Goal: Transaction & Acquisition: Purchase product/service

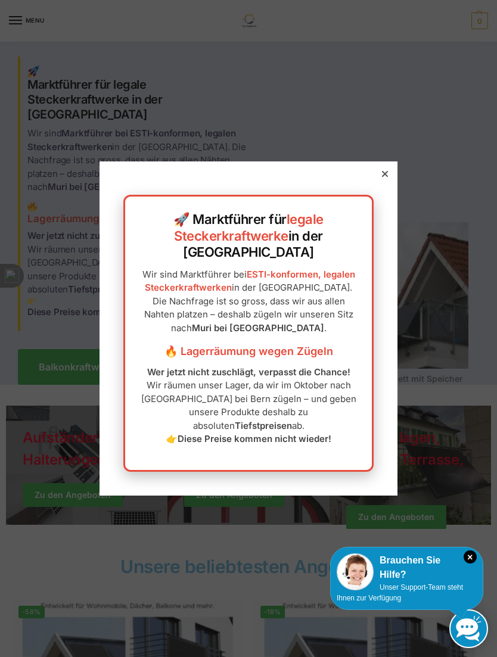
click at [389, 179] on div at bounding box center [384, 174] width 11 height 11
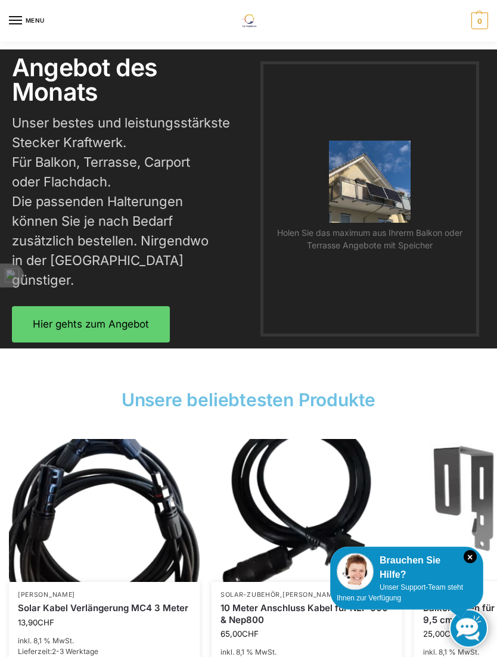
scroll to position [1829, 0]
click at [151, 306] on link "Hier gehts zum Angebot" at bounding box center [91, 324] width 158 height 36
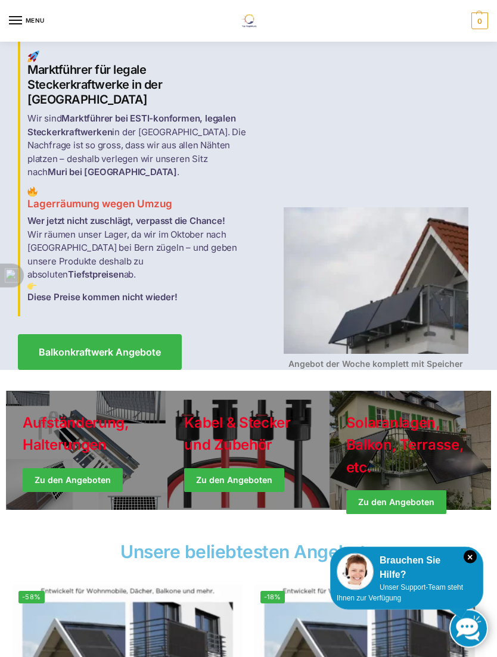
scroll to position [0, 0]
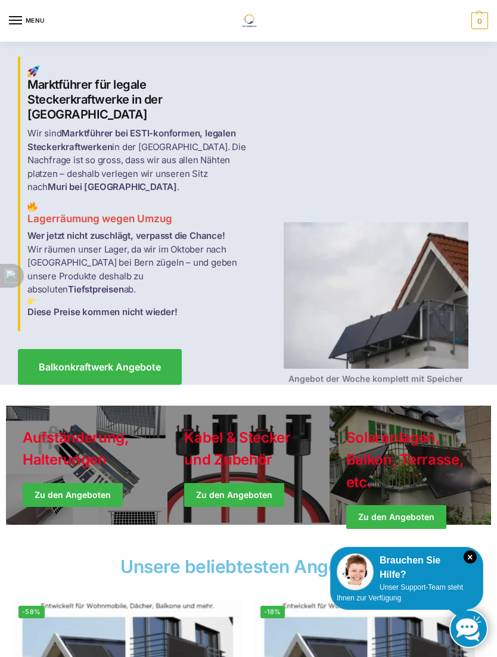
click at [148, 362] on span "Balkonkraftwerk Angebote" at bounding box center [100, 367] width 122 height 10
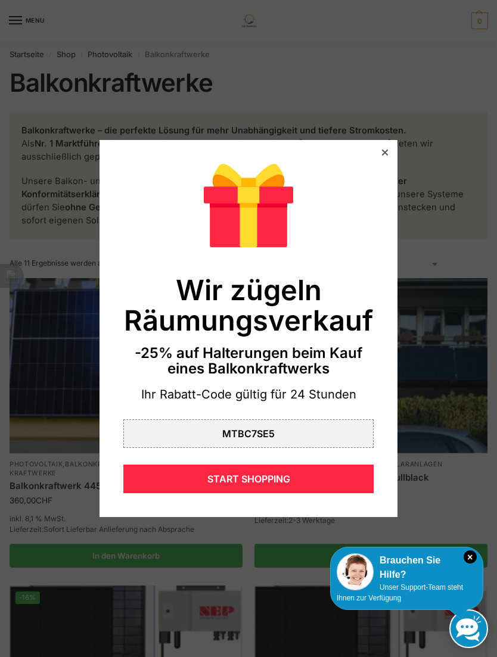
click at [433, 366] on div at bounding box center [248, 328] width 497 height 657
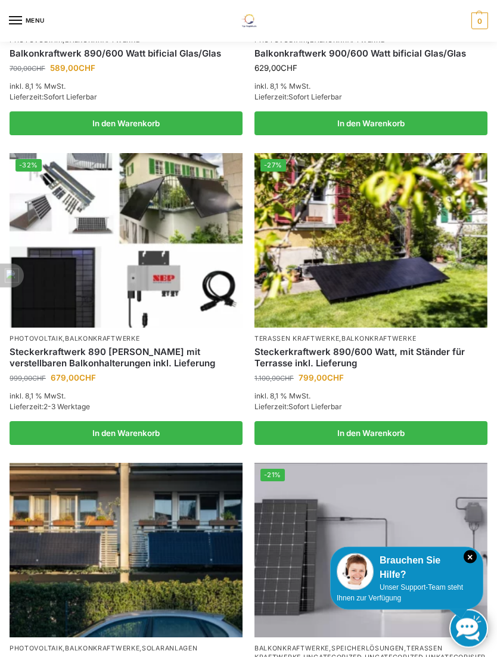
scroll to position [726, 0]
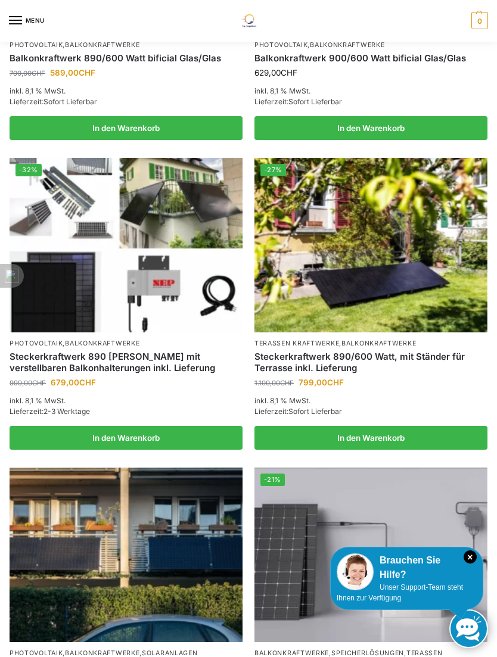
click at [394, 308] on img at bounding box center [370, 245] width 233 height 174
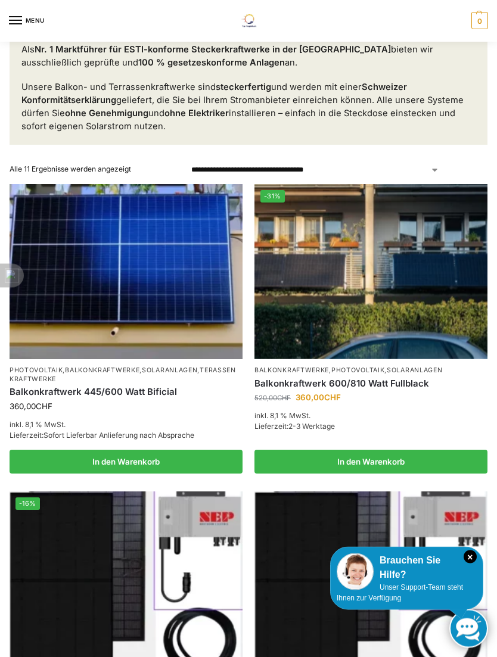
scroll to position [0, 0]
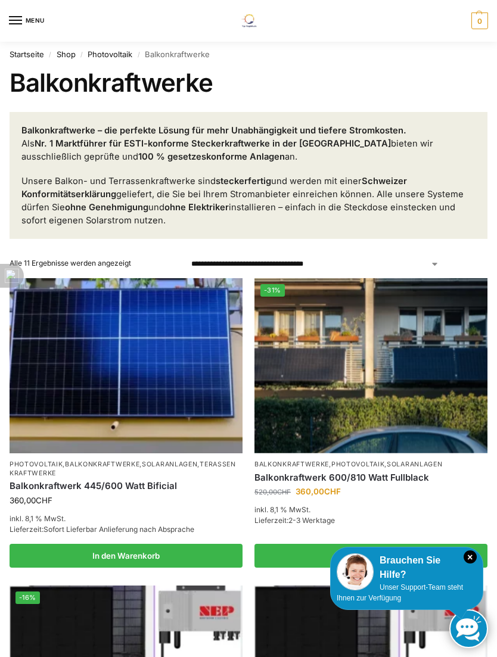
click at [30, 55] on link "Startseite" at bounding box center [27, 54] width 35 height 10
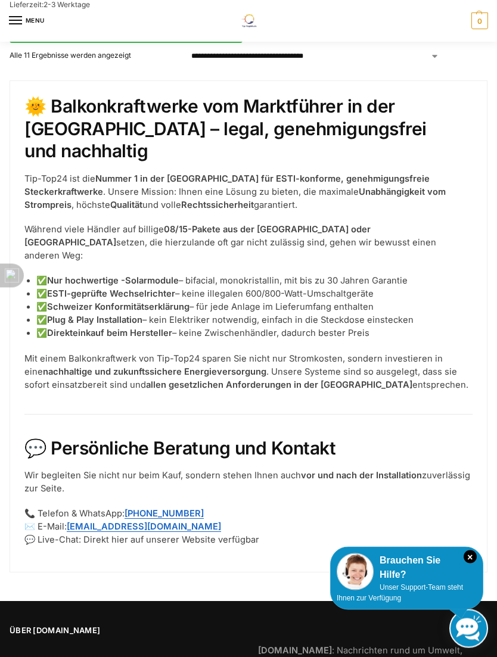
scroll to position [2099, 0]
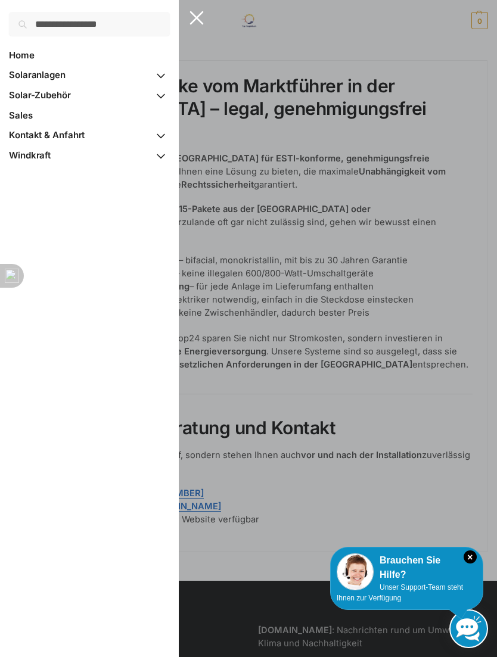
click at [32, 114] on link "Sales" at bounding box center [89, 115] width 161 height 20
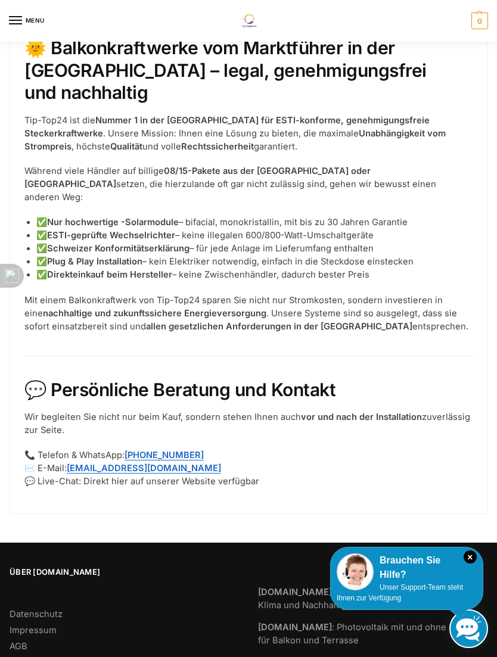
click at [416, 316] on div at bounding box center [248, 328] width 497 height 657
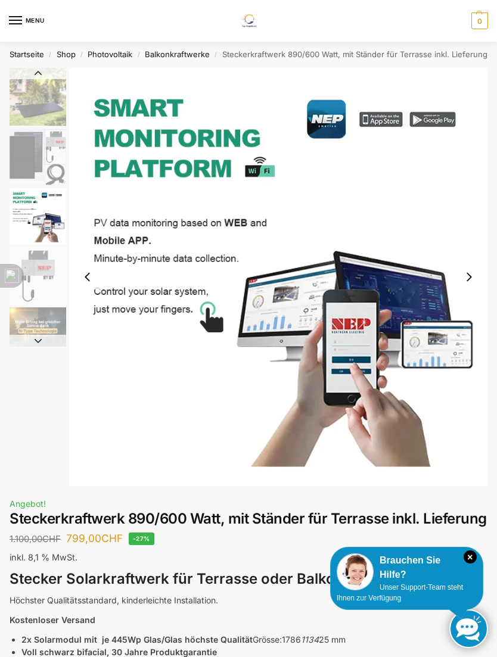
click at [42, 217] on img "3 / 11" at bounding box center [38, 216] width 57 height 57
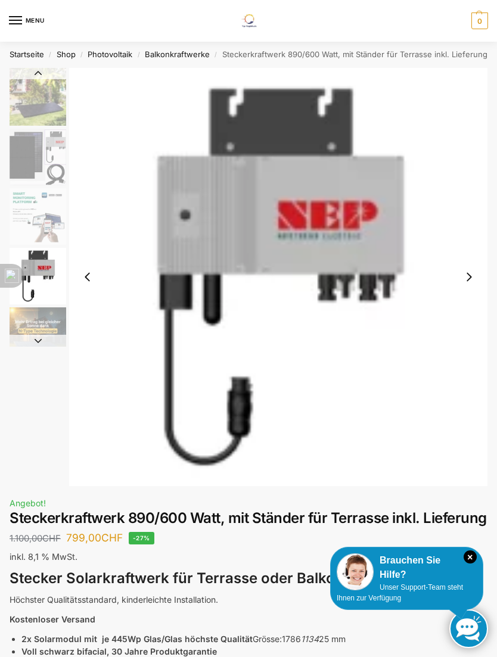
click at [40, 271] on img "4 / 11" at bounding box center [38, 276] width 57 height 57
click at [37, 330] on img "5 / 11" at bounding box center [38, 335] width 57 height 57
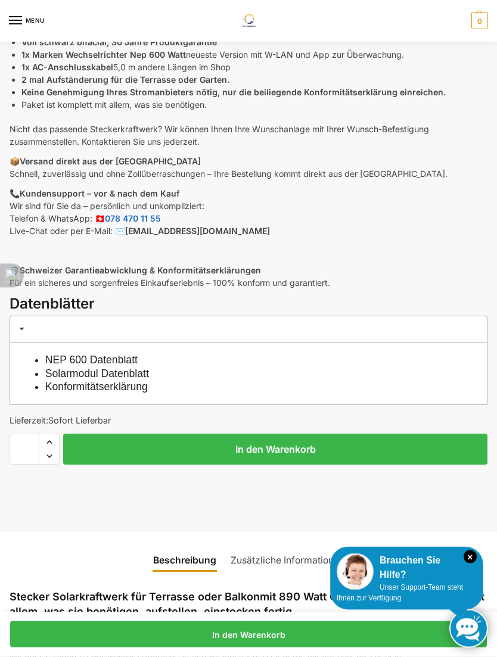
scroll to position [609, 0]
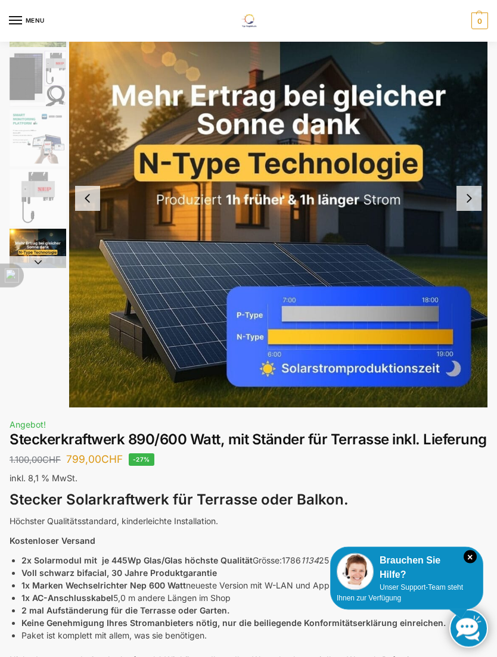
click at [470, 201] on button "Next slide" at bounding box center [468, 198] width 25 height 25
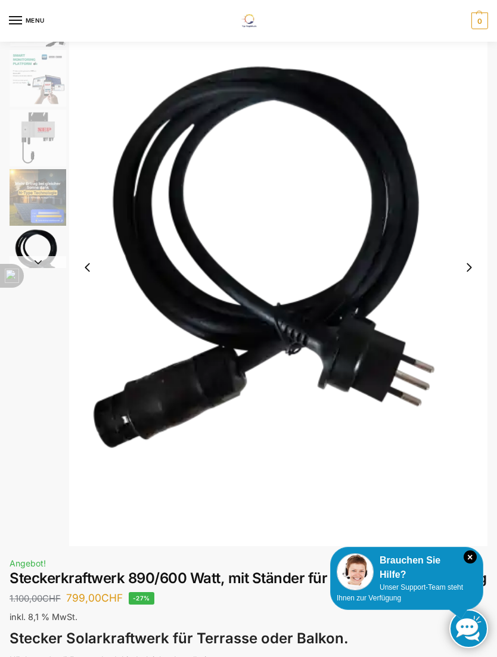
click at [467, 280] on img "6 / 11" at bounding box center [278, 267] width 418 height 557
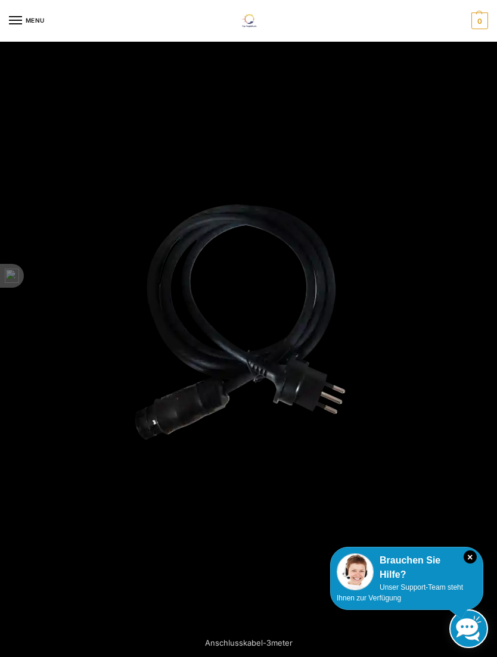
click at [457, 291] on div at bounding box center [248, 328] width 497 height 657
click at [449, 298] on div at bounding box center [248, 328] width 497 height 657
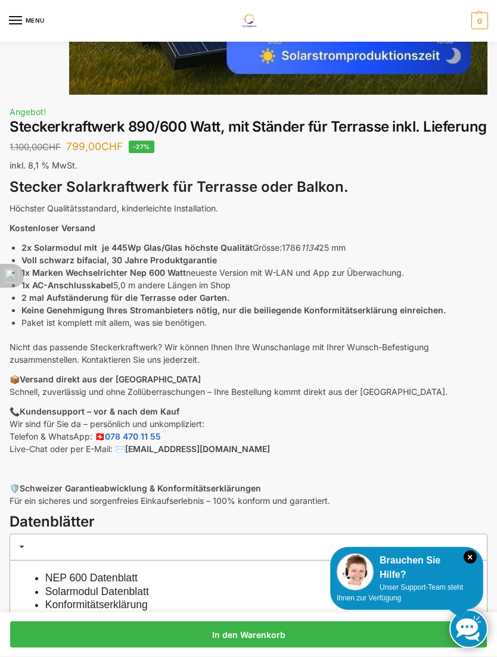
scroll to position [386, 0]
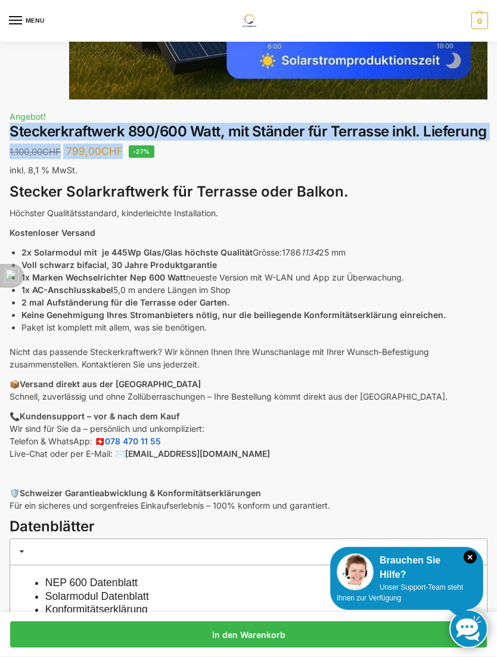
click at [433, 582] on div "Brauchen Sie Hilfe?" at bounding box center [406, 567] width 140 height 29
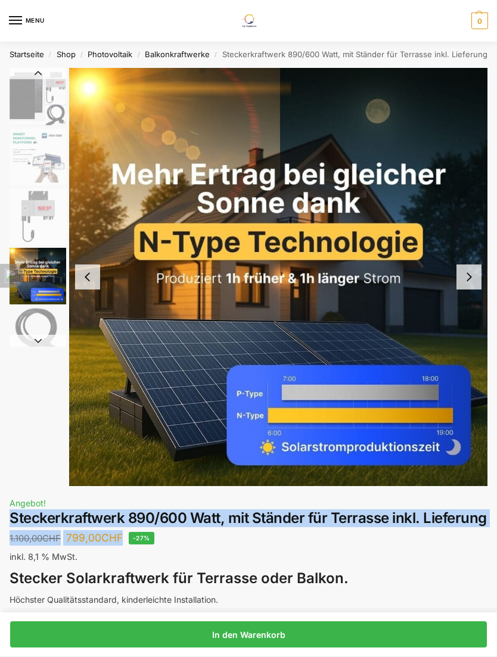
scroll to position [0, 0]
